Goal: Find specific page/section: Find specific page/section

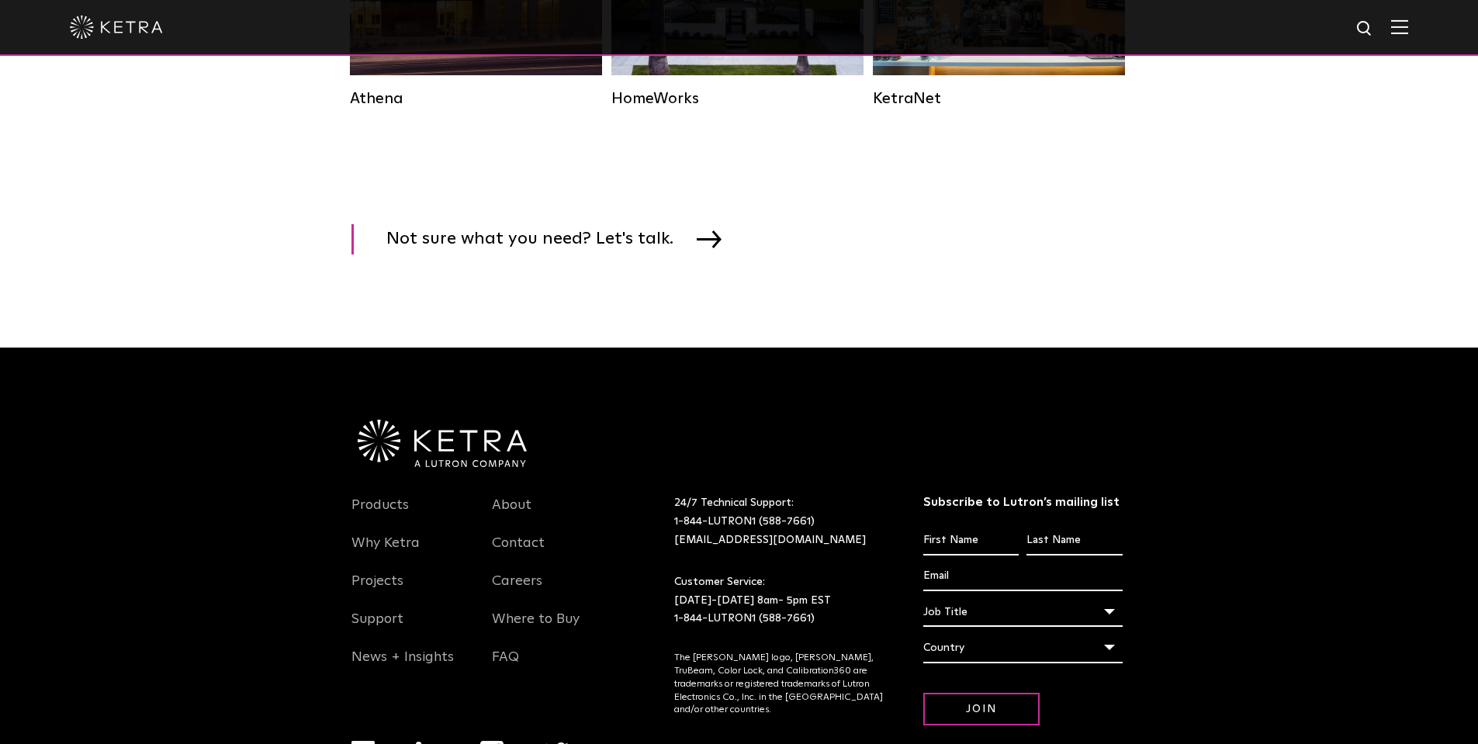
scroll to position [2560, 0]
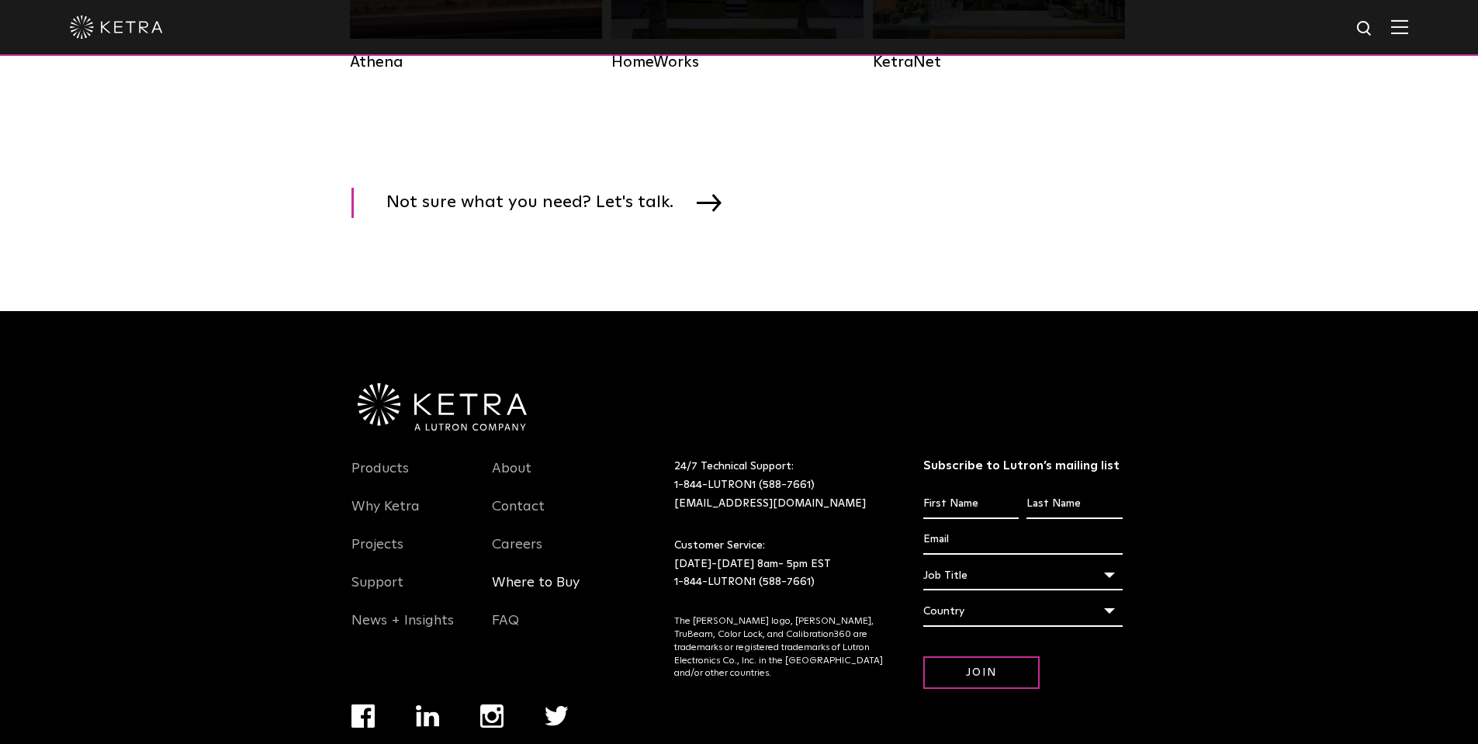
click at [518, 610] on link "Where to Buy" at bounding box center [536, 592] width 88 height 36
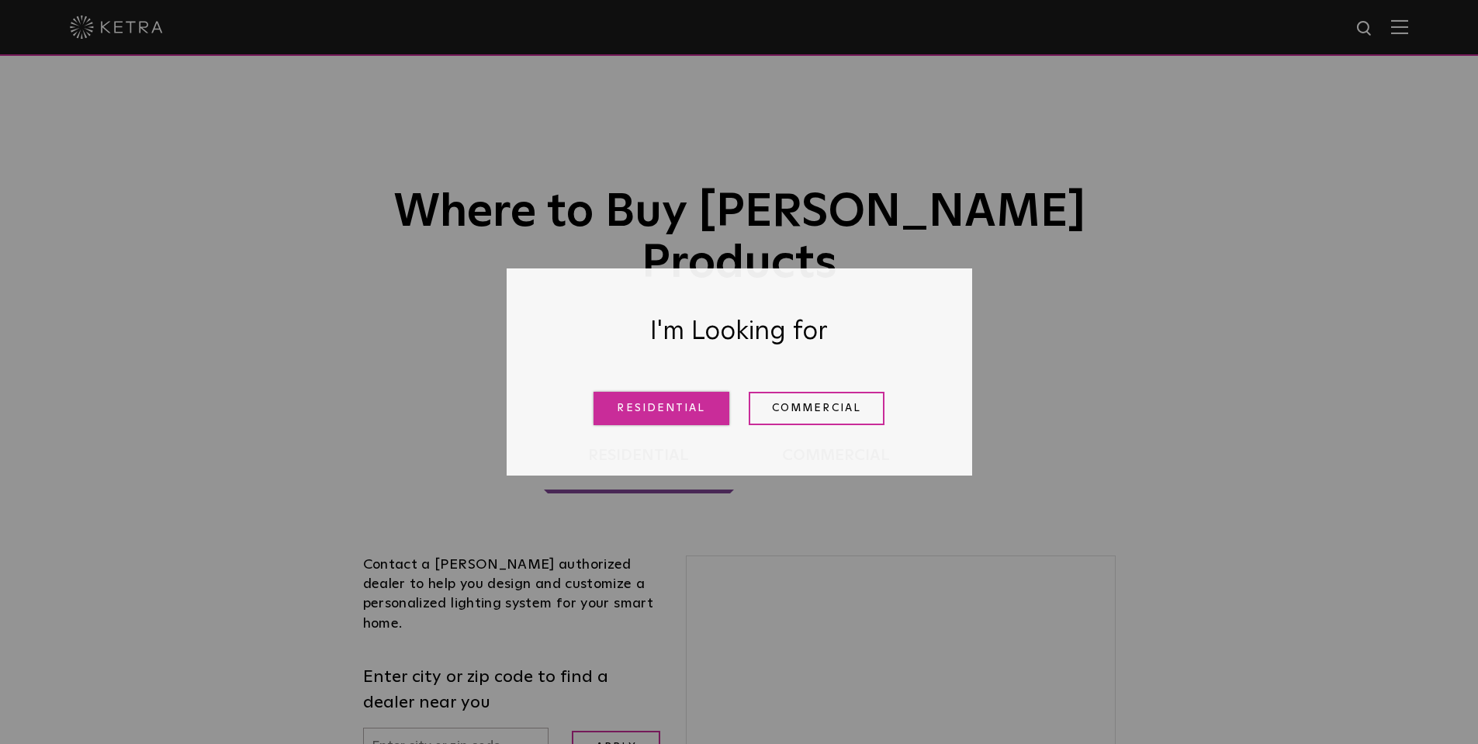
click at [652, 401] on link "Residential" at bounding box center [661, 408] width 136 height 33
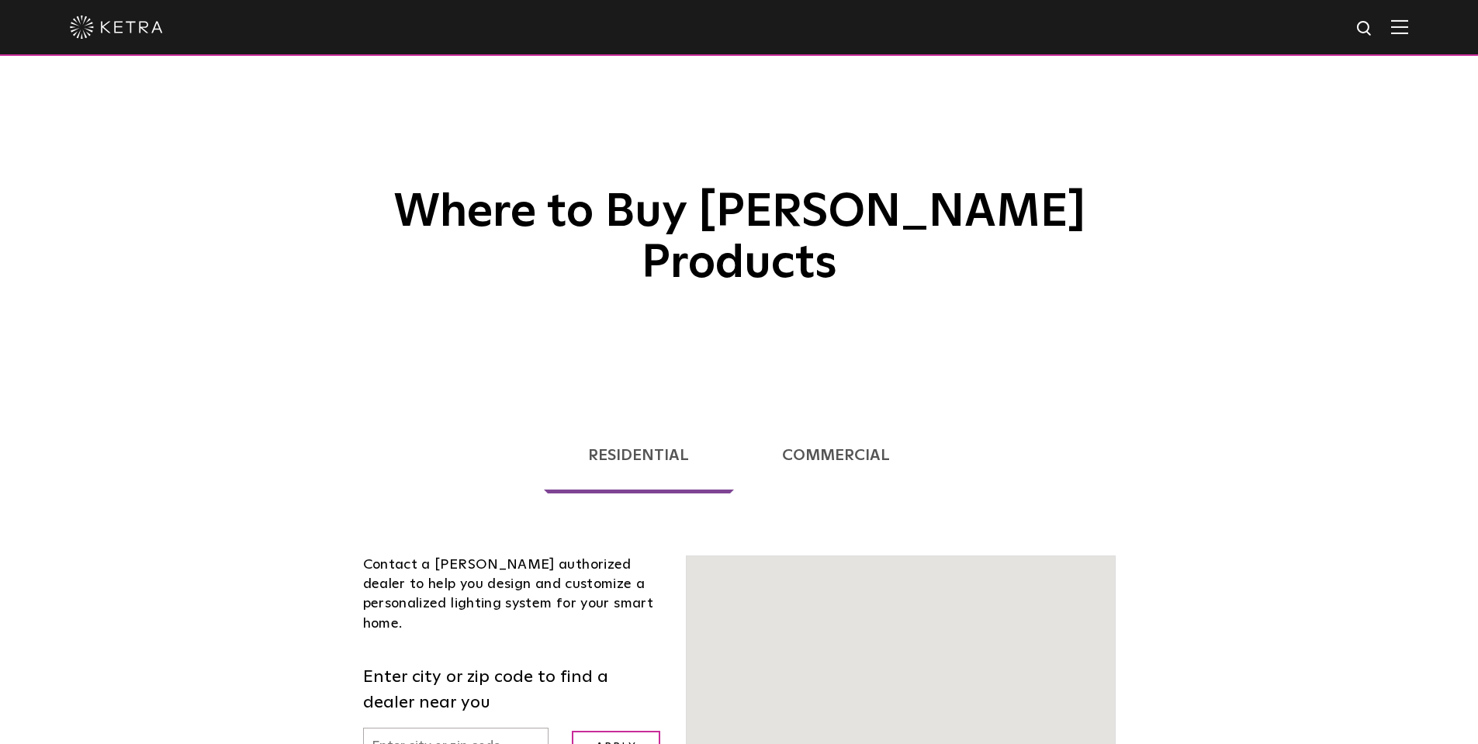
scroll to position [392, 0]
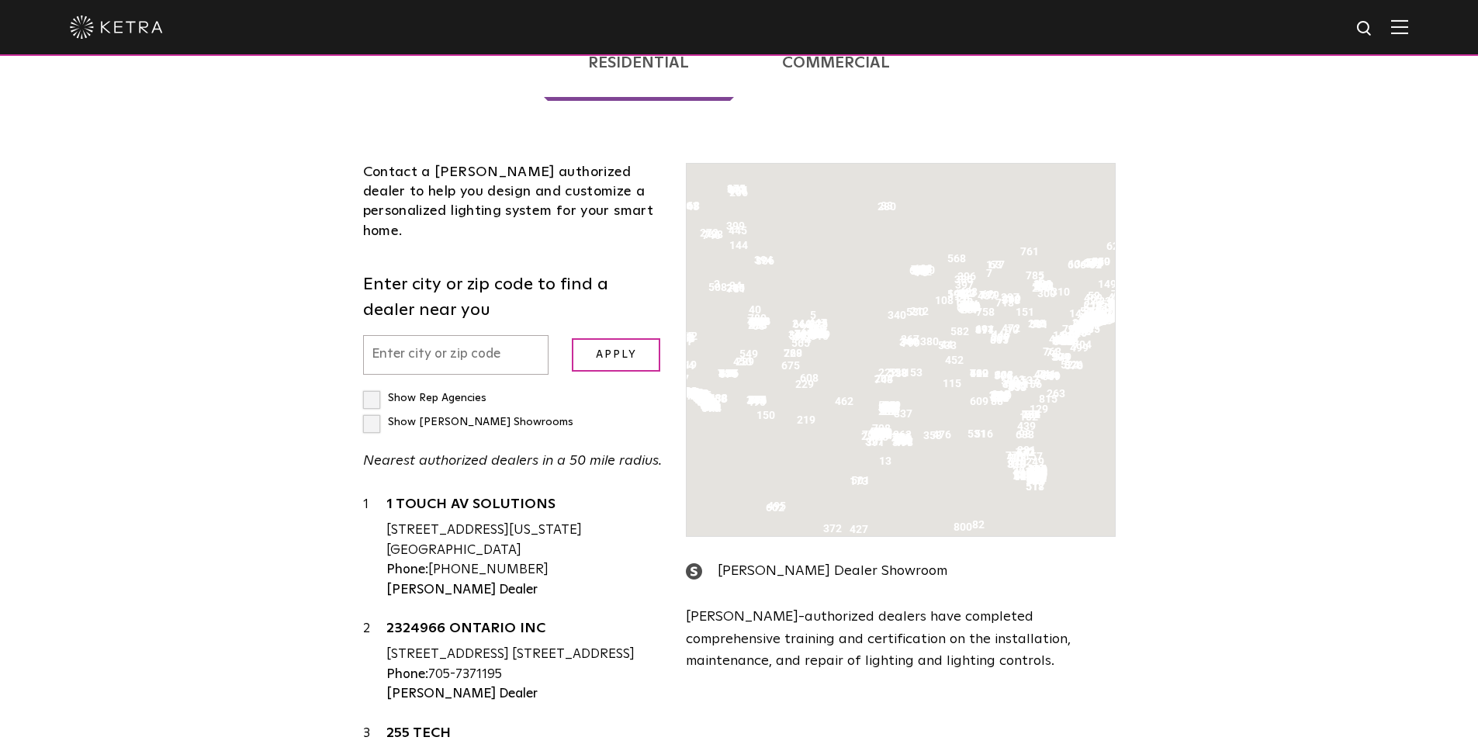
click at [445, 375] on input "text" at bounding box center [456, 355] width 186 height 40
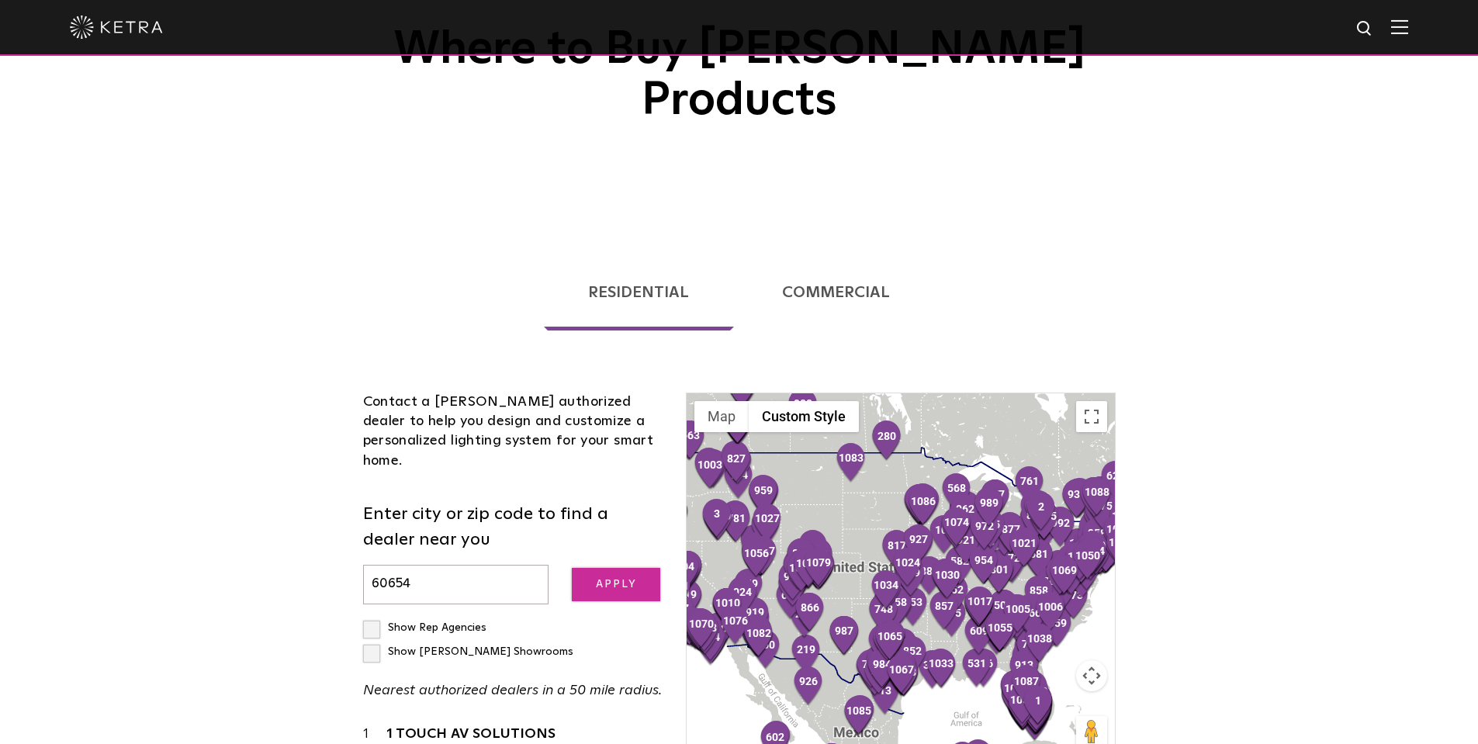
type input "60654"
click at [607, 568] on input "Apply" at bounding box center [616, 584] width 88 height 33
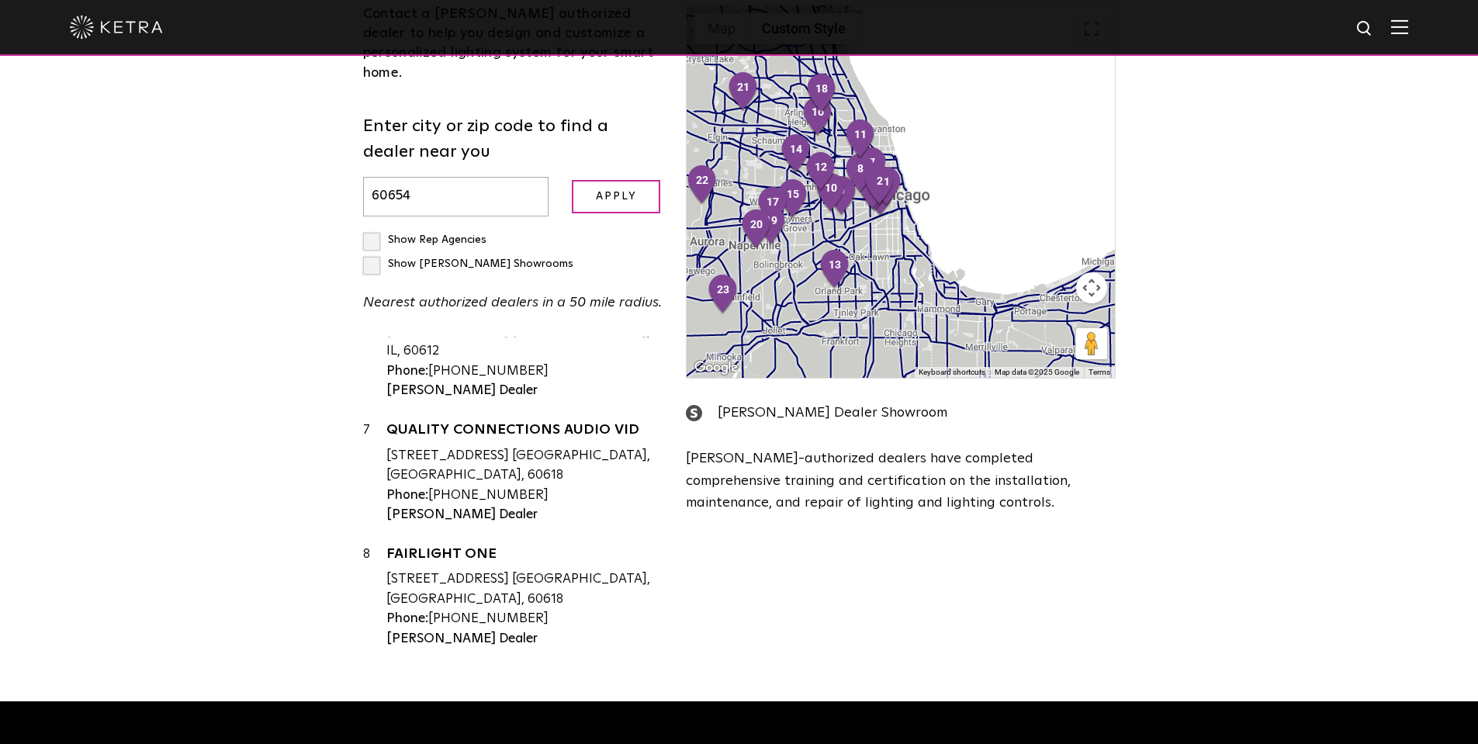
scroll to position [655, 0]
